Goal: Obtain resource: Download file/media

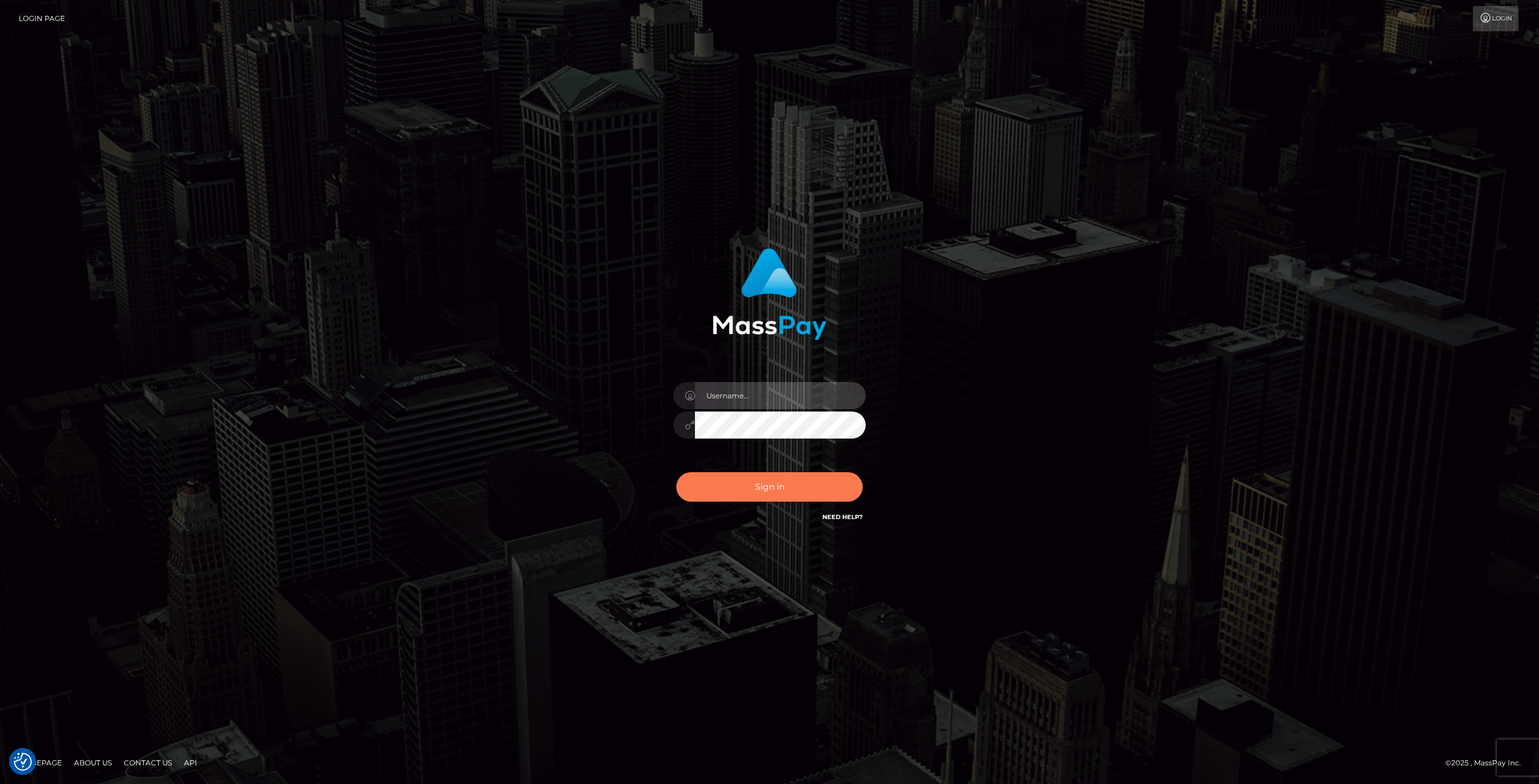
type input "Klaudia Peczynska"
click at [765, 492] on button "Sign in" at bounding box center [769, 486] width 186 height 30
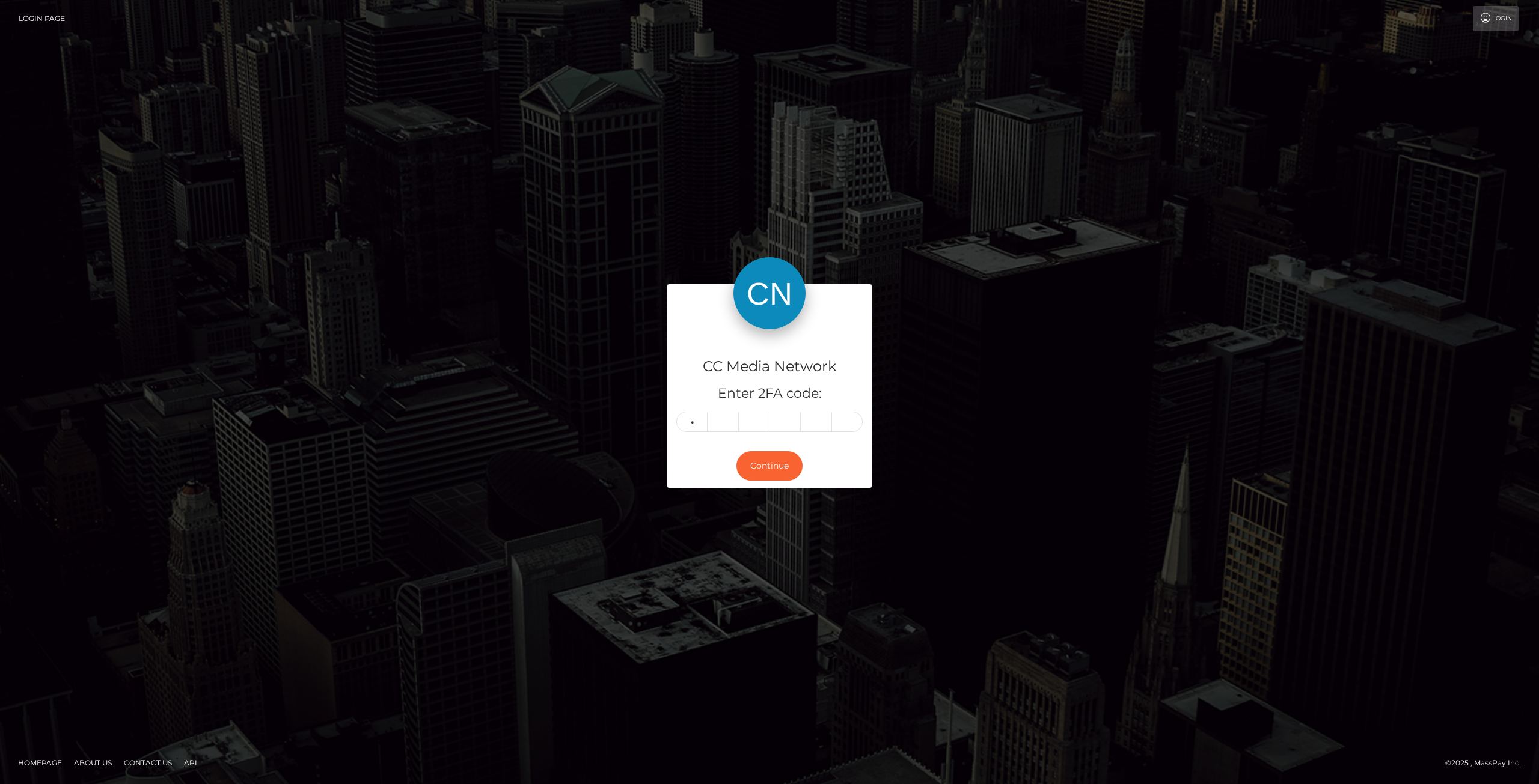
type input "6"
type input "7"
type input "5"
type input "8"
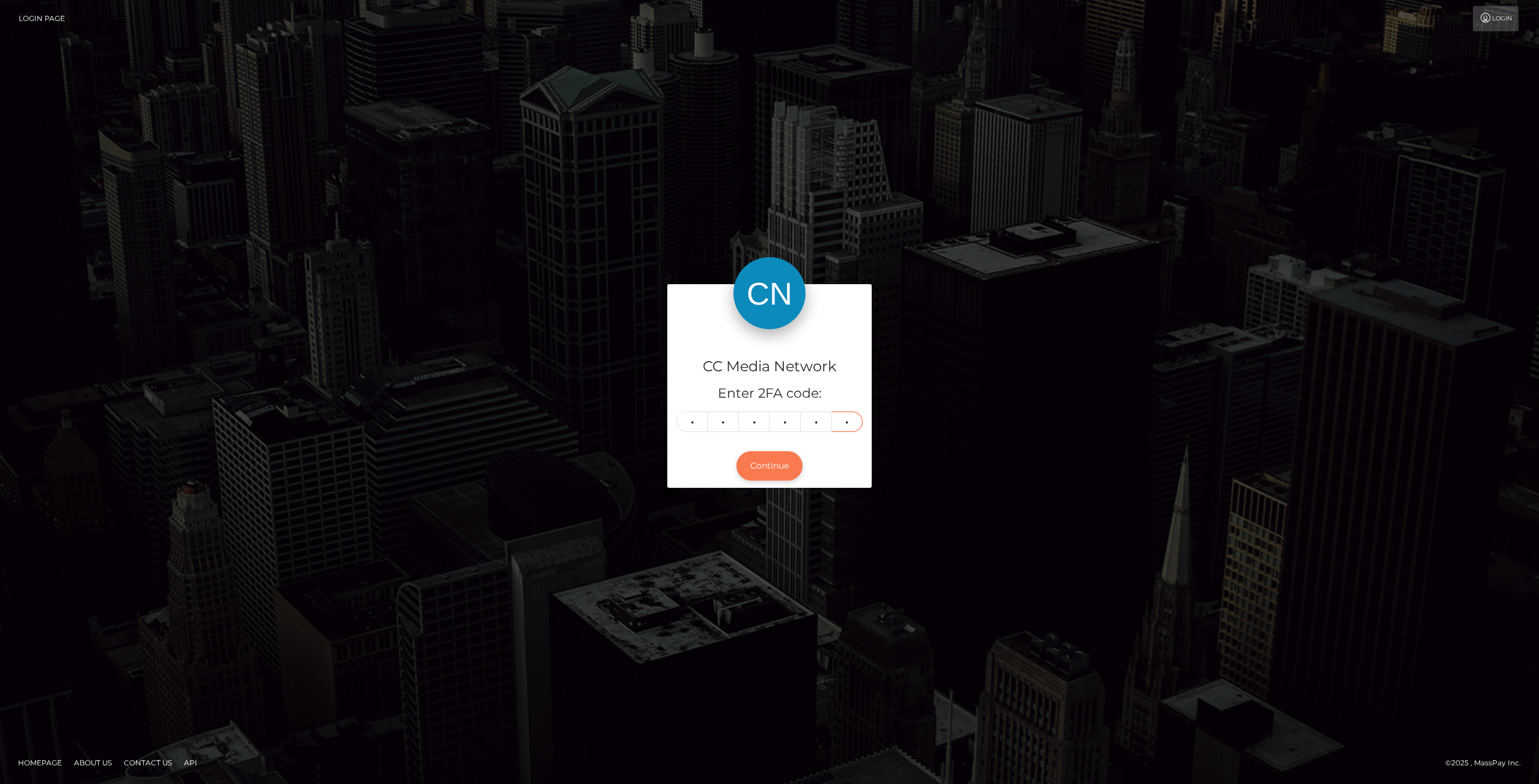
type input "0"
click at [764, 477] on button "Continue" at bounding box center [770, 466] width 66 height 30
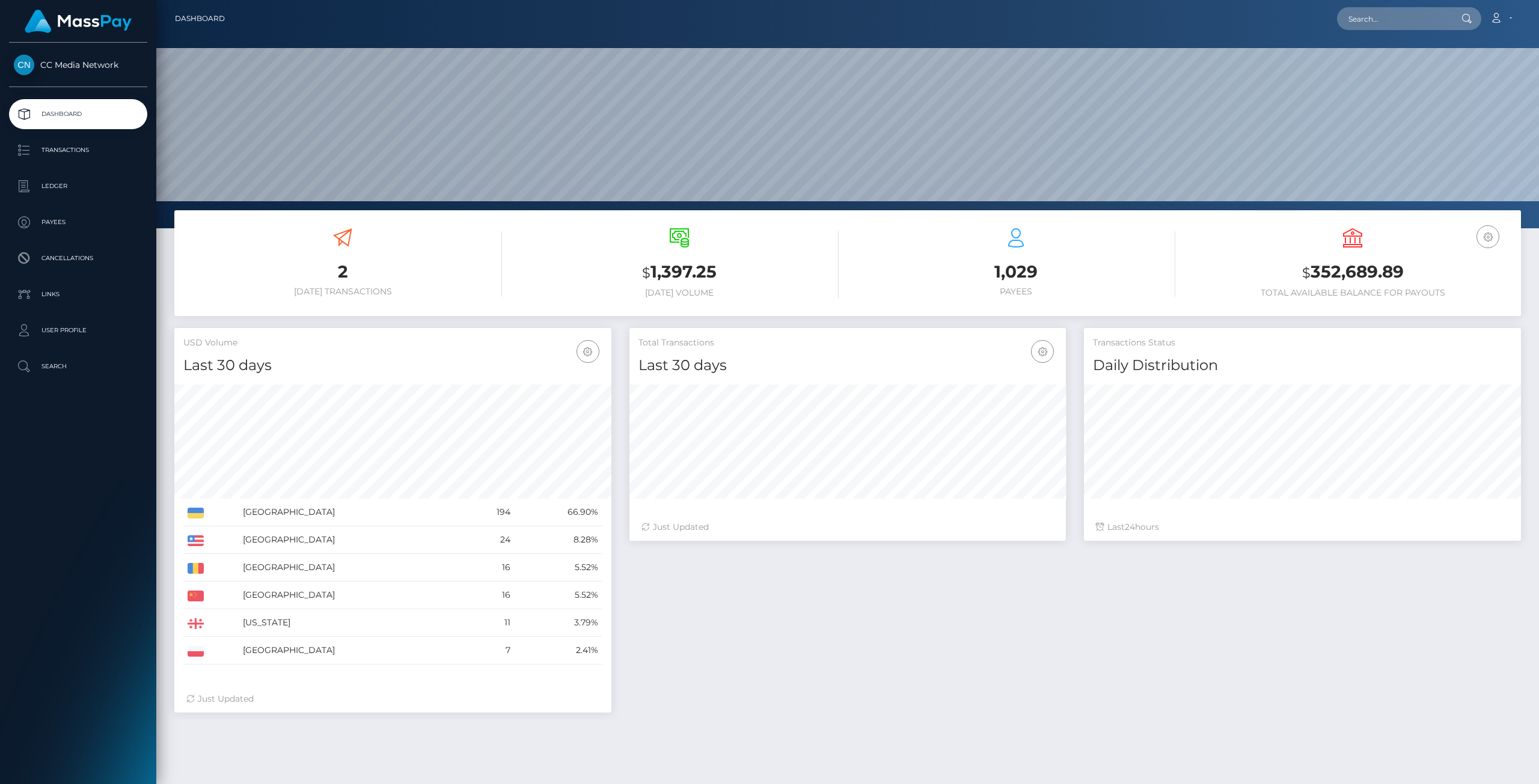
scroll to position [213, 436]
click at [59, 151] on p "Transactions" at bounding box center [77, 150] width 128 height 18
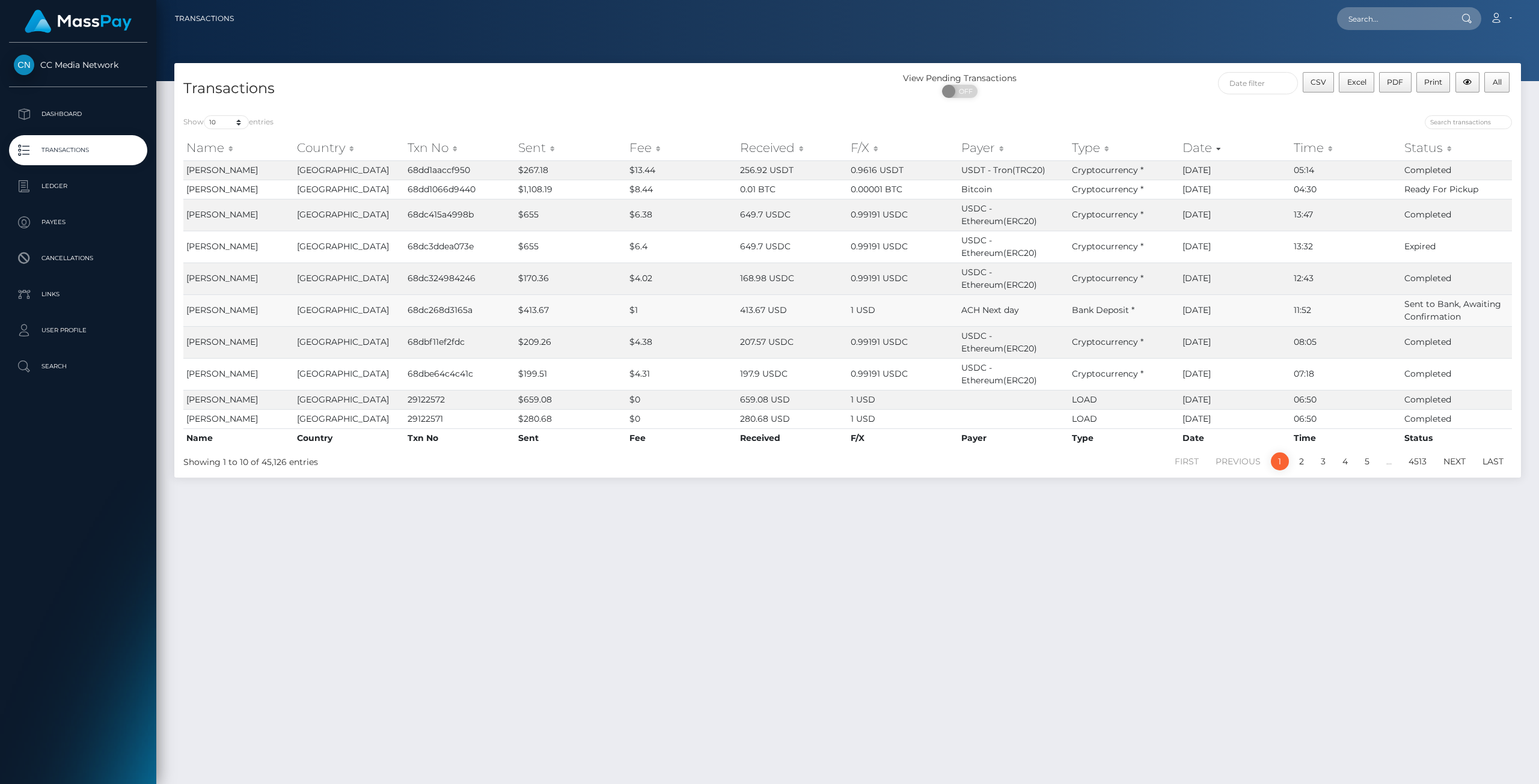
click at [1299, 315] on td "11:52" at bounding box center [1346, 310] width 111 height 31
click at [1243, 74] on input "text" at bounding box center [1258, 83] width 80 height 22
click at [60, 187] on p "Ledger" at bounding box center [77, 185] width 128 height 18
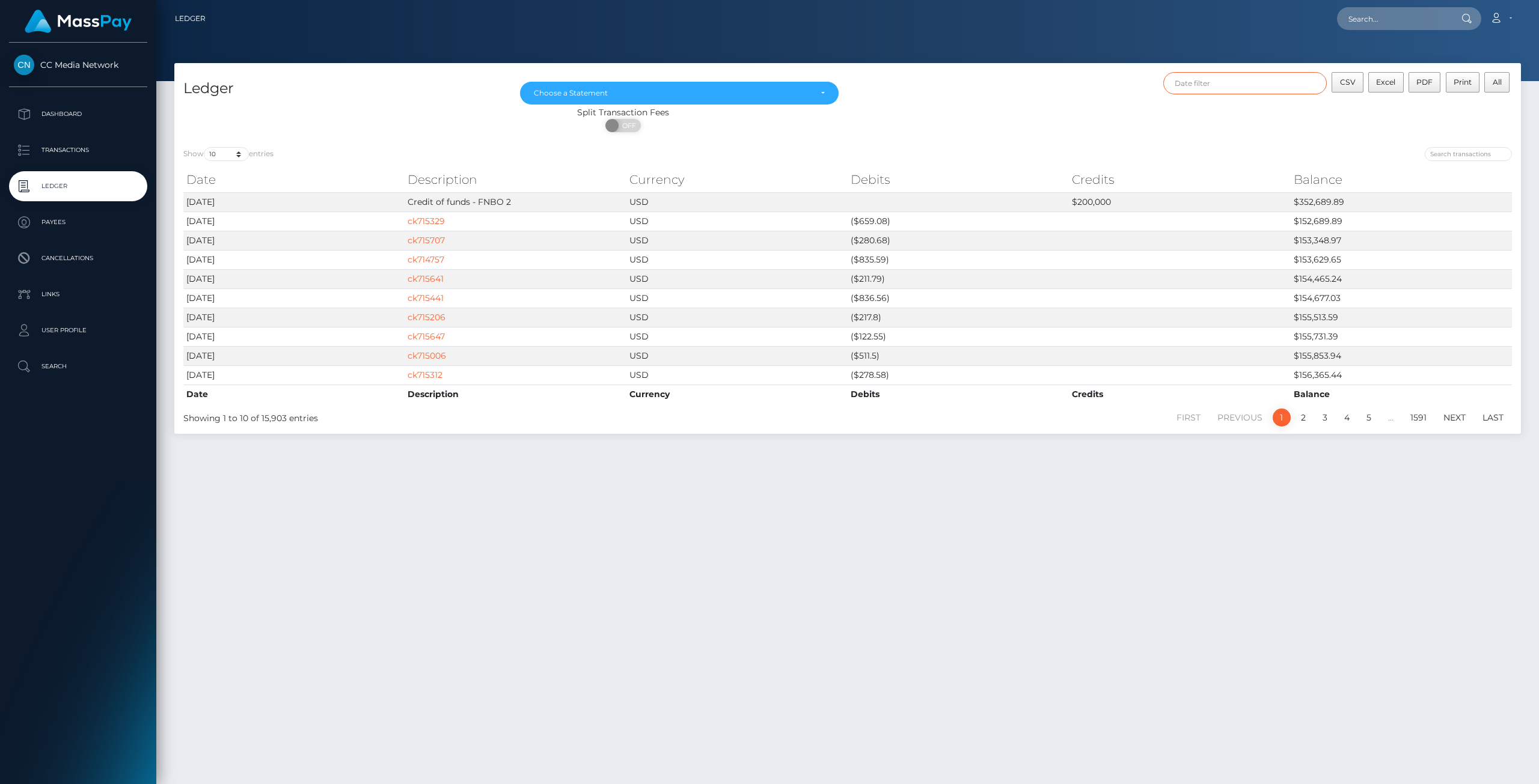
click at [1200, 89] on input "text" at bounding box center [1245, 83] width 164 height 22
click at [1451, 257] on button "Apply" at bounding box center [1437, 258] width 31 height 14
type input "09/29/2025 - 09/30/2025"
click at [233, 158] on select "10 25 50 100 250" at bounding box center [226, 154] width 45 height 14
select select "250"
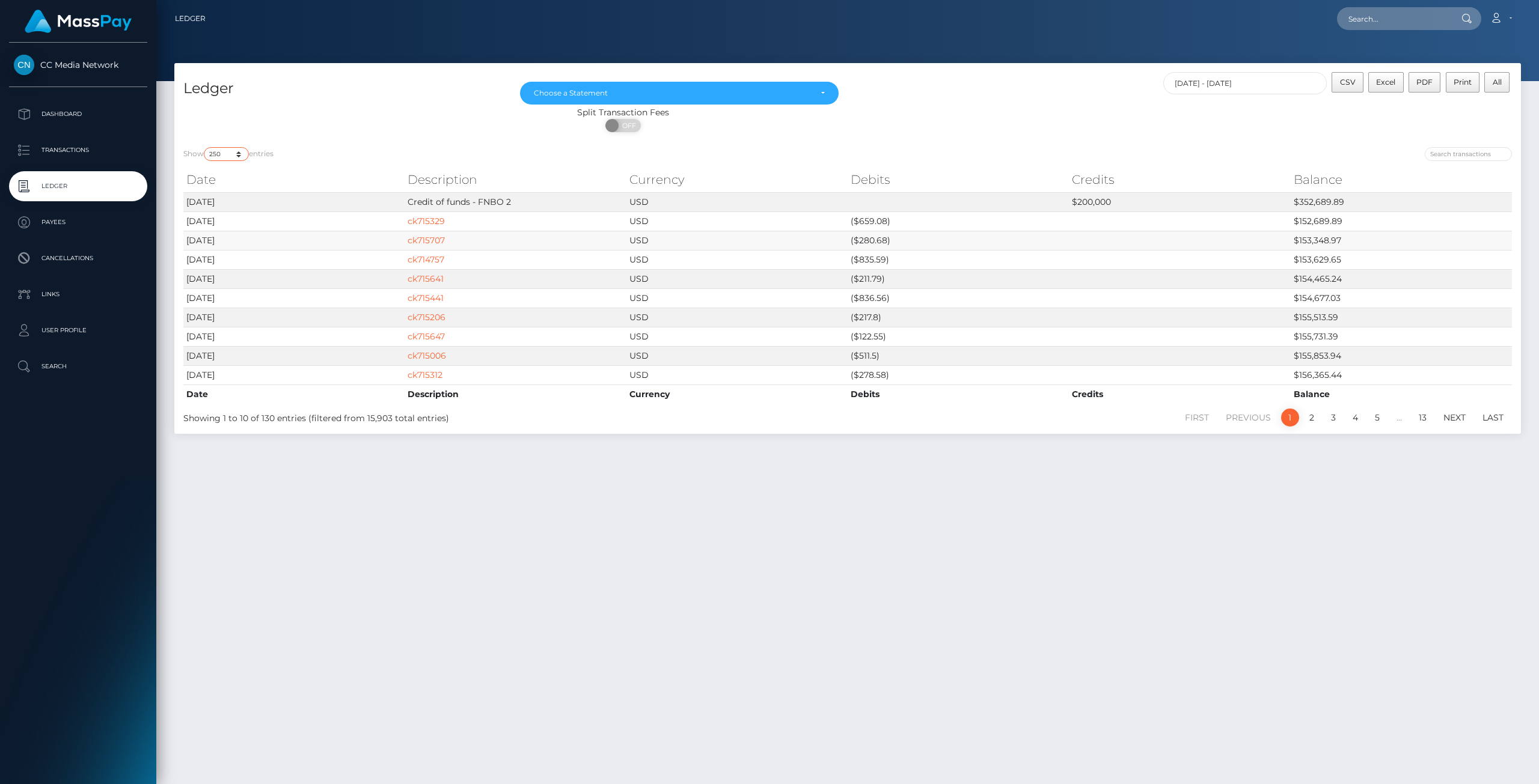
click at [205, 147] on select "10 25 50 100 250" at bounding box center [226, 154] width 45 height 14
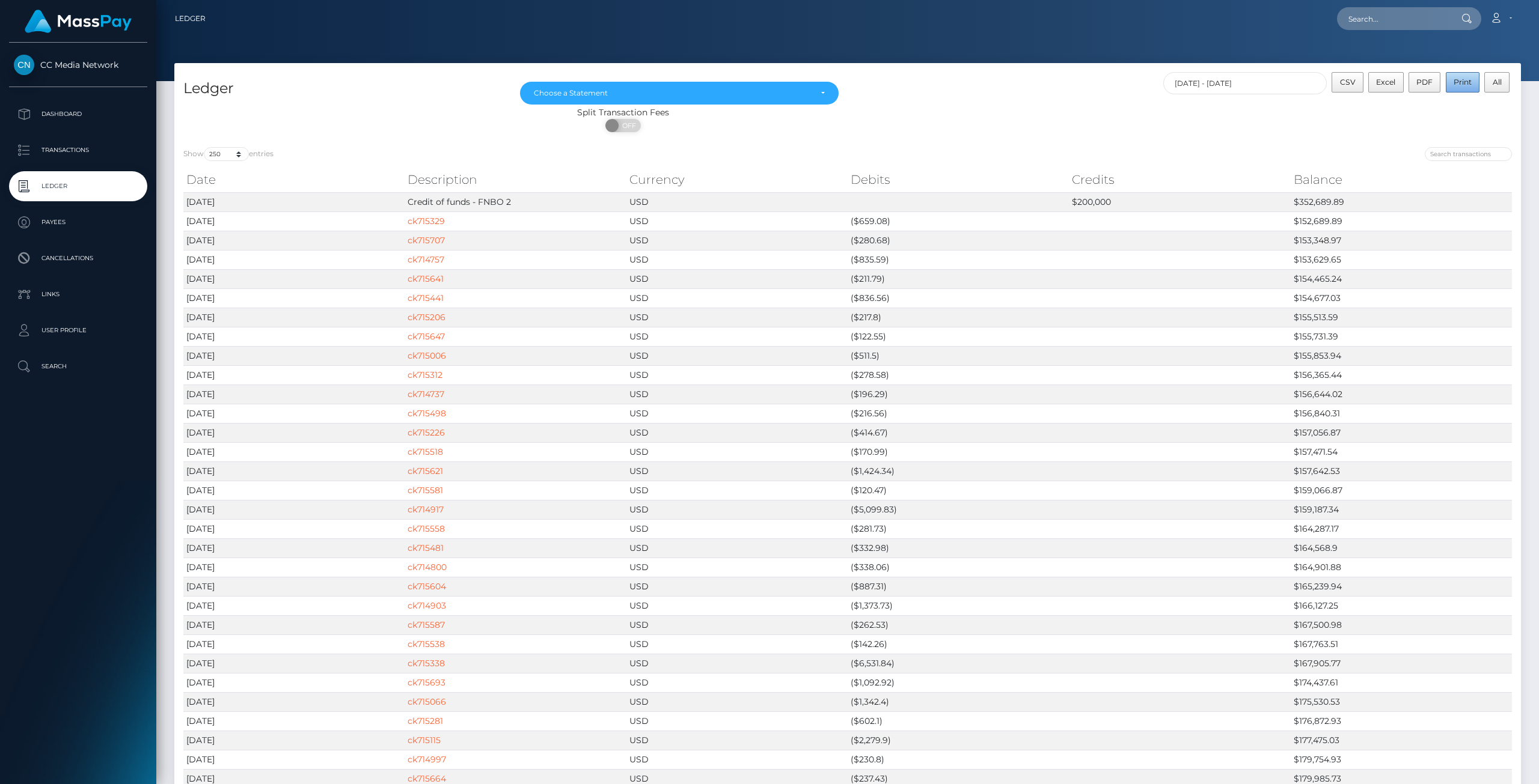
drag, startPoint x: 1468, startPoint y: 77, endPoint x: 1467, endPoint y: 146, distance: 69.0
click at [1428, 82] on span "PDF" at bounding box center [1424, 82] width 16 height 9
drag, startPoint x: 1385, startPoint y: 87, endPoint x: 1378, endPoint y: 94, distance: 9.9
click at [1385, 87] on button "Excel" at bounding box center [1387, 82] width 36 height 20
